Goal: Information Seeking & Learning: Learn about a topic

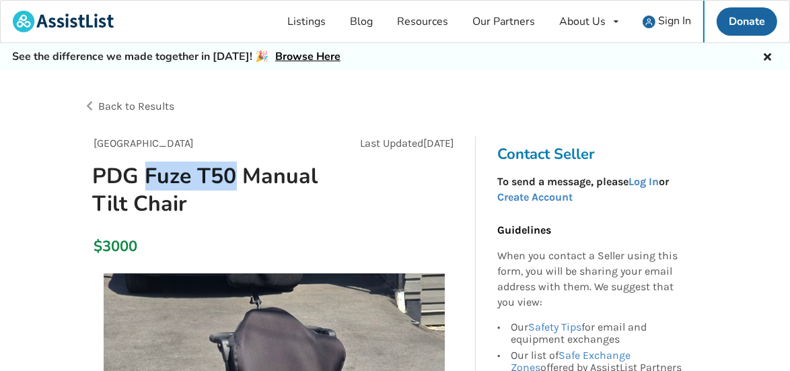
drag, startPoint x: 147, startPoint y: 176, endPoint x: 229, endPoint y: 170, distance: 82.3
click at [229, 170] on h1 "PDG Fuze T50 Manual Tilt Chair" at bounding box center [213, 189] width 262 height 55
copy h1 "Fuze T50"
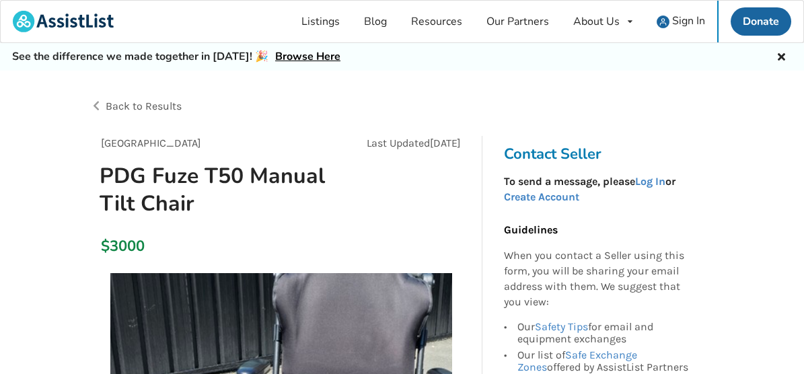
click at [106, 106] on span "Back to Results" at bounding box center [144, 106] width 76 height 13
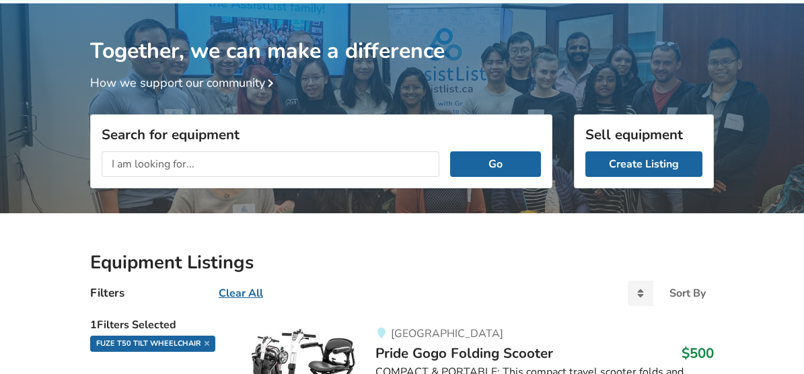
click at [233, 158] on input "text" at bounding box center [271, 164] width 338 height 26
type input "Fuze T50"
click at [524, 162] on button "Go" at bounding box center [495, 164] width 91 height 26
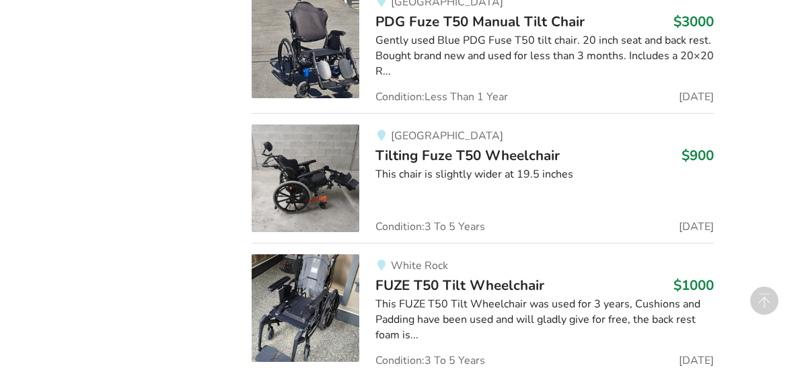
scroll to position [1004, 0]
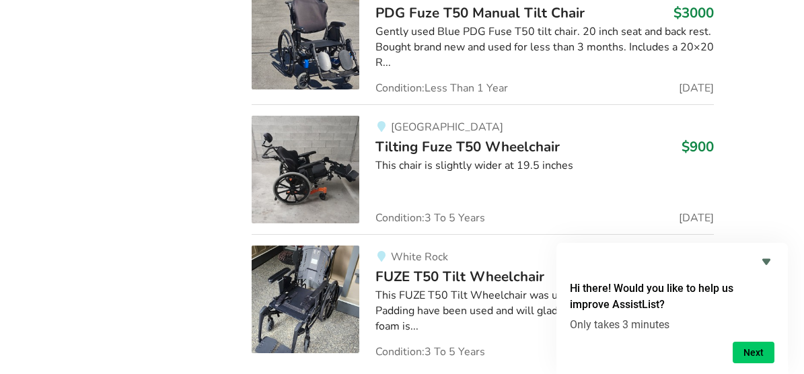
click at [466, 267] on span "FUZE T50 Tilt Wheelchair" at bounding box center [459, 276] width 169 height 19
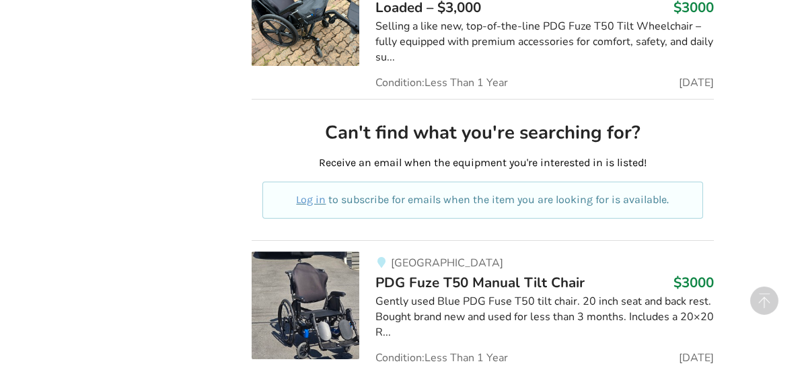
scroll to position [744, 0]
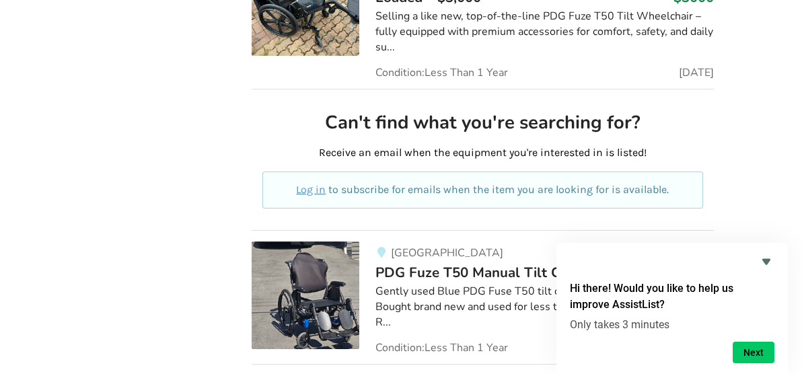
click at [489, 242] on div "Maple Ridge PDG Fuze T50 Manual Tilt Chair $3000 Gently used Blue PDG Fuse T50 …" at bounding box center [536, 298] width 355 height 112
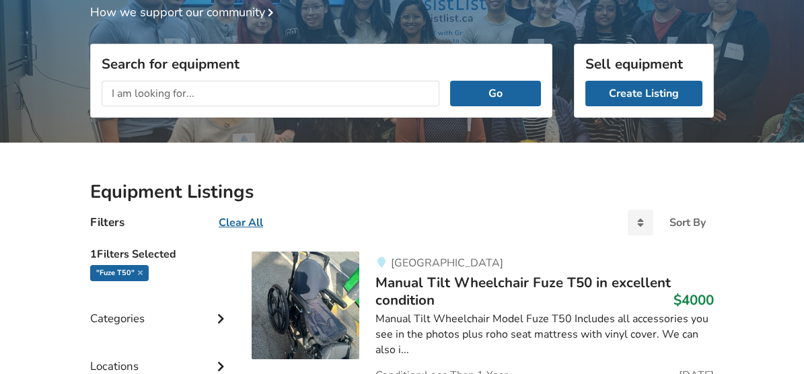
scroll to position [132, 0]
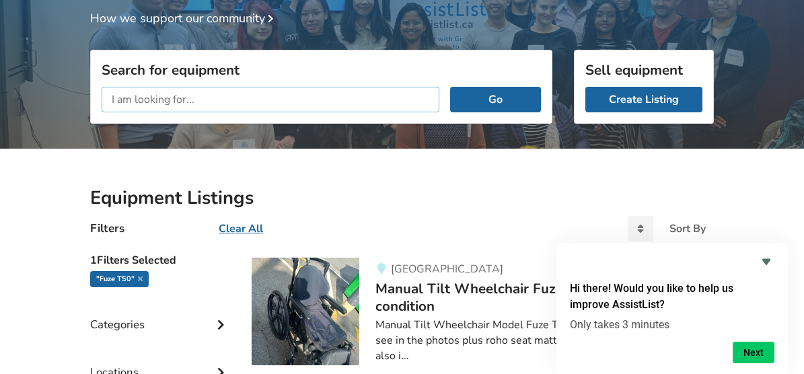
paste input "Whitmyer headrest"
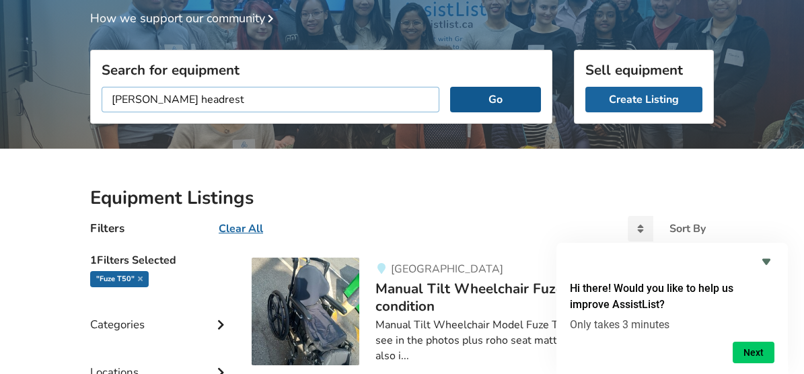
type input "Whitmyer headrest"
click at [525, 92] on button "Go" at bounding box center [495, 100] width 91 height 26
